Goal: Find specific page/section: Find specific page/section

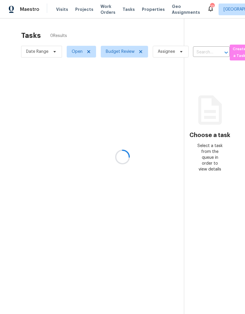
scroll to position [23, 0]
click at [142, 49] on icon at bounding box center [140, 51] width 5 height 5
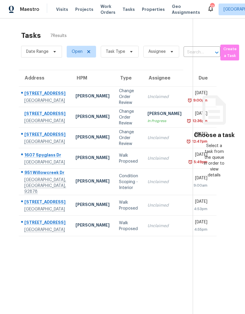
click at [125, 10] on span "Tasks" at bounding box center [128, 9] width 12 height 4
click at [127, 10] on span "Tasks" at bounding box center [128, 9] width 12 height 4
click at [123, 9] on span "Tasks" at bounding box center [128, 9] width 12 height 4
click at [134, 58] on span "Task Type" at bounding box center [120, 52] width 38 height 12
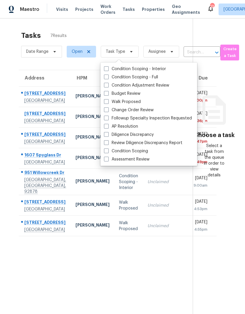
click at [130, 95] on label "Budget Review" at bounding box center [122, 94] width 36 height 6
click at [108, 95] on input "Budget Review" at bounding box center [106, 93] width 4 height 4
checkbox input "true"
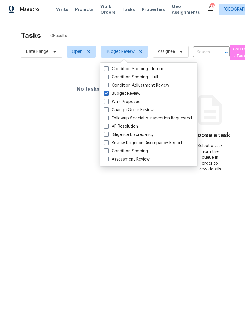
click at [112, 226] on section "Tasks 0 Results Date Range Open Budget Review Assignee ​ Create a Task No tasks…" at bounding box center [96, 180] width 174 height 305
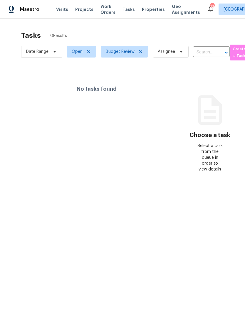
click at [61, 12] on span "Visits" at bounding box center [62, 9] width 12 height 6
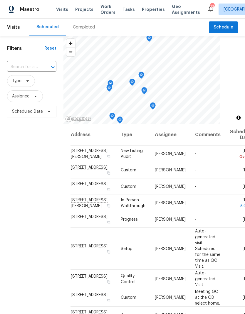
click at [81, 24] on div "Completed" at bounding box center [84, 27] width 22 height 6
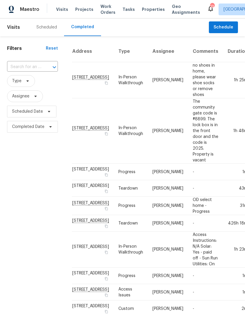
click at [45, 26] on div "Scheduled" at bounding box center [46, 27] width 21 height 6
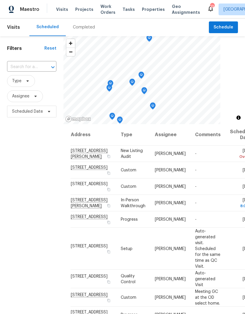
click at [148, 10] on span "Properties" at bounding box center [153, 9] width 23 height 6
